Goal: Transaction & Acquisition: Subscribe to service/newsletter

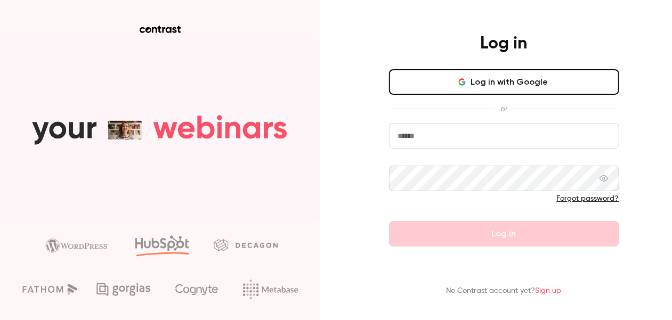
click at [417, 159] on form "Forgot password? Log in" at bounding box center [504, 185] width 230 height 124
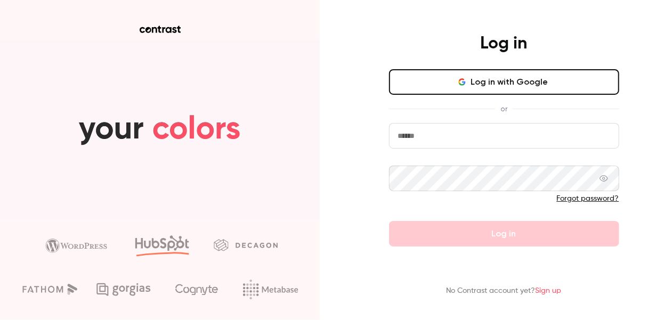
click at [442, 143] on input "email" at bounding box center [504, 136] width 230 height 26
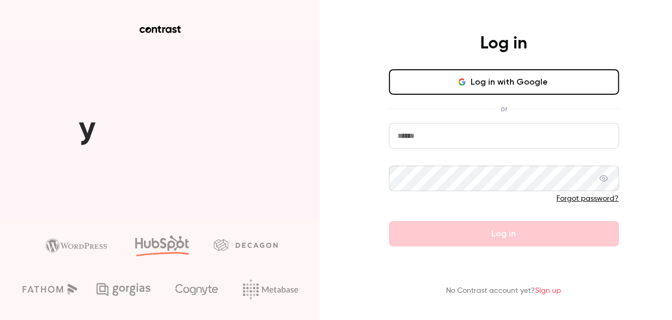
type input "**********"
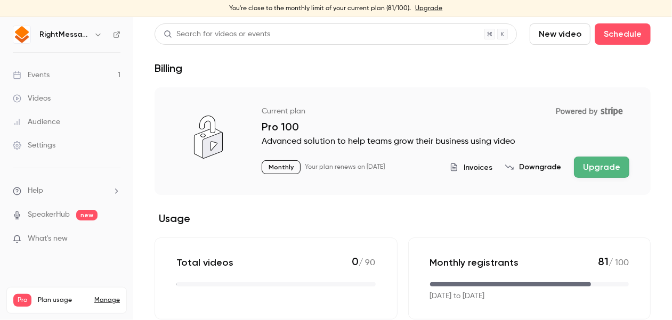
click at [594, 166] on button "Upgrade" at bounding box center [601, 167] width 55 height 21
drag, startPoint x: 54, startPoint y: 83, endPoint x: 54, endPoint y: 78, distance: 5.4
click at [54, 83] on link "Events 1" at bounding box center [66, 74] width 133 height 23
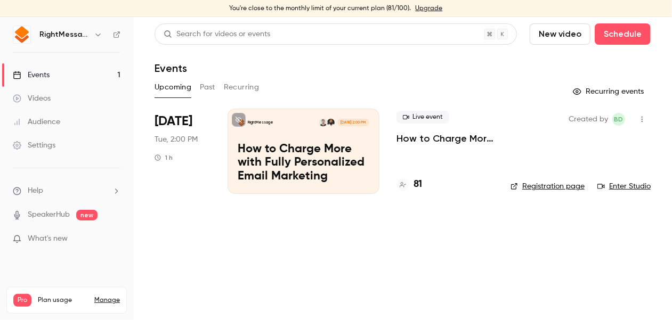
click at [328, 165] on p "How to Charge More with Fully Personalized Email Marketing" at bounding box center [304, 163] width 132 height 41
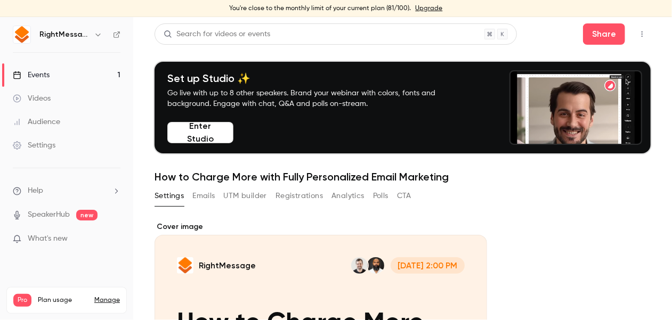
click at [109, 296] on link "Manage" at bounding box center [107, 300] width 26 height 9
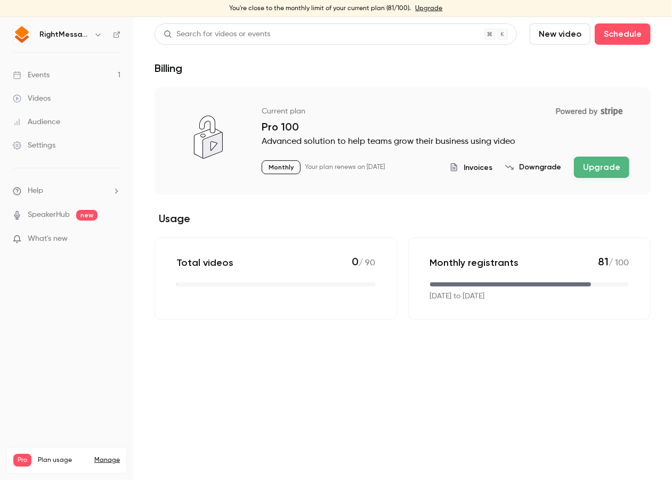
click at [598, 166] on button "Upgrade" at bounding box center [601, 167] width 55 height 21
